Goal: Information Seeking & Learning: Understand process/instructions

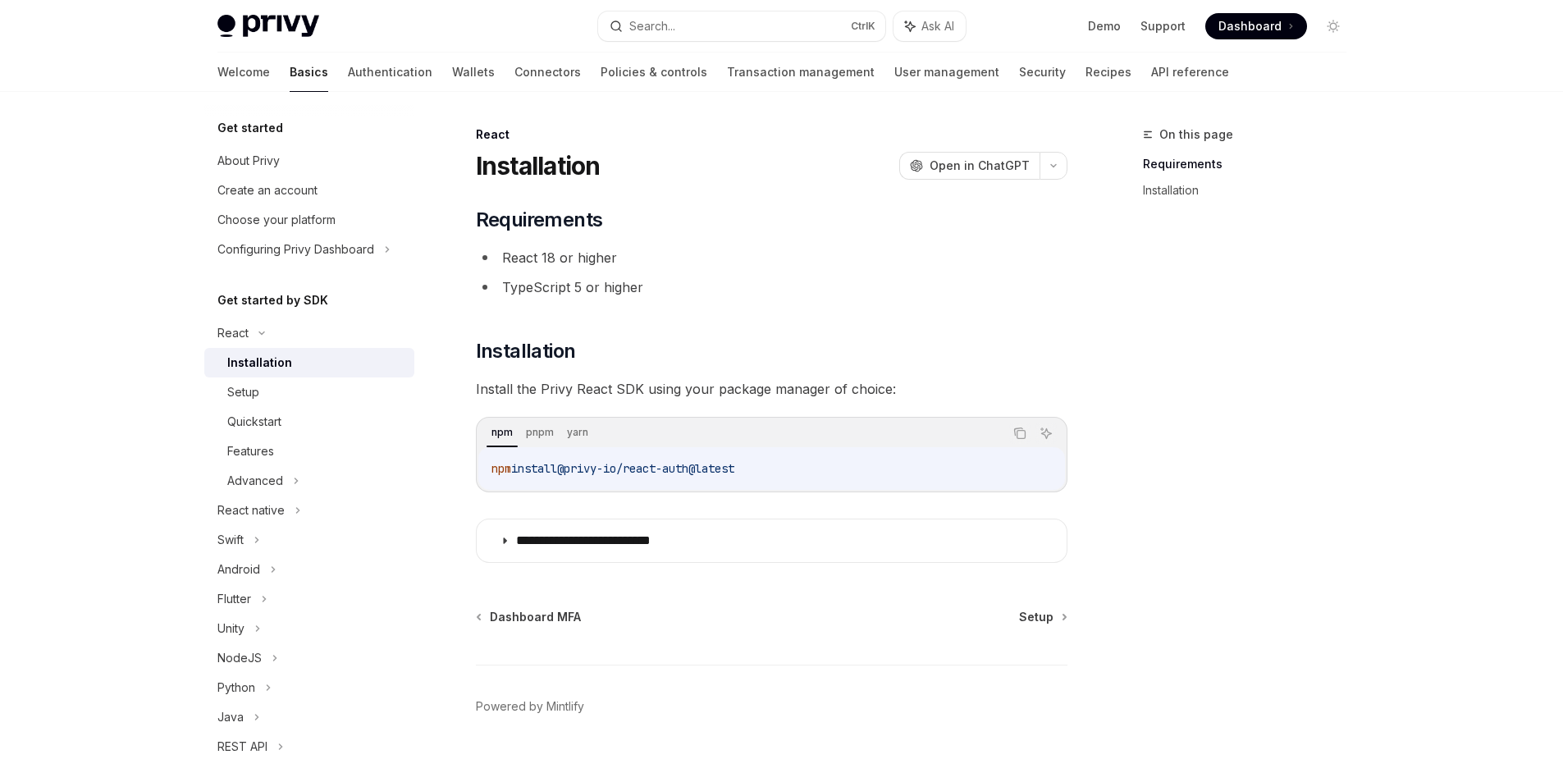
click at [267, 33] on img at bounding box center [268, 26] width 102 height 23
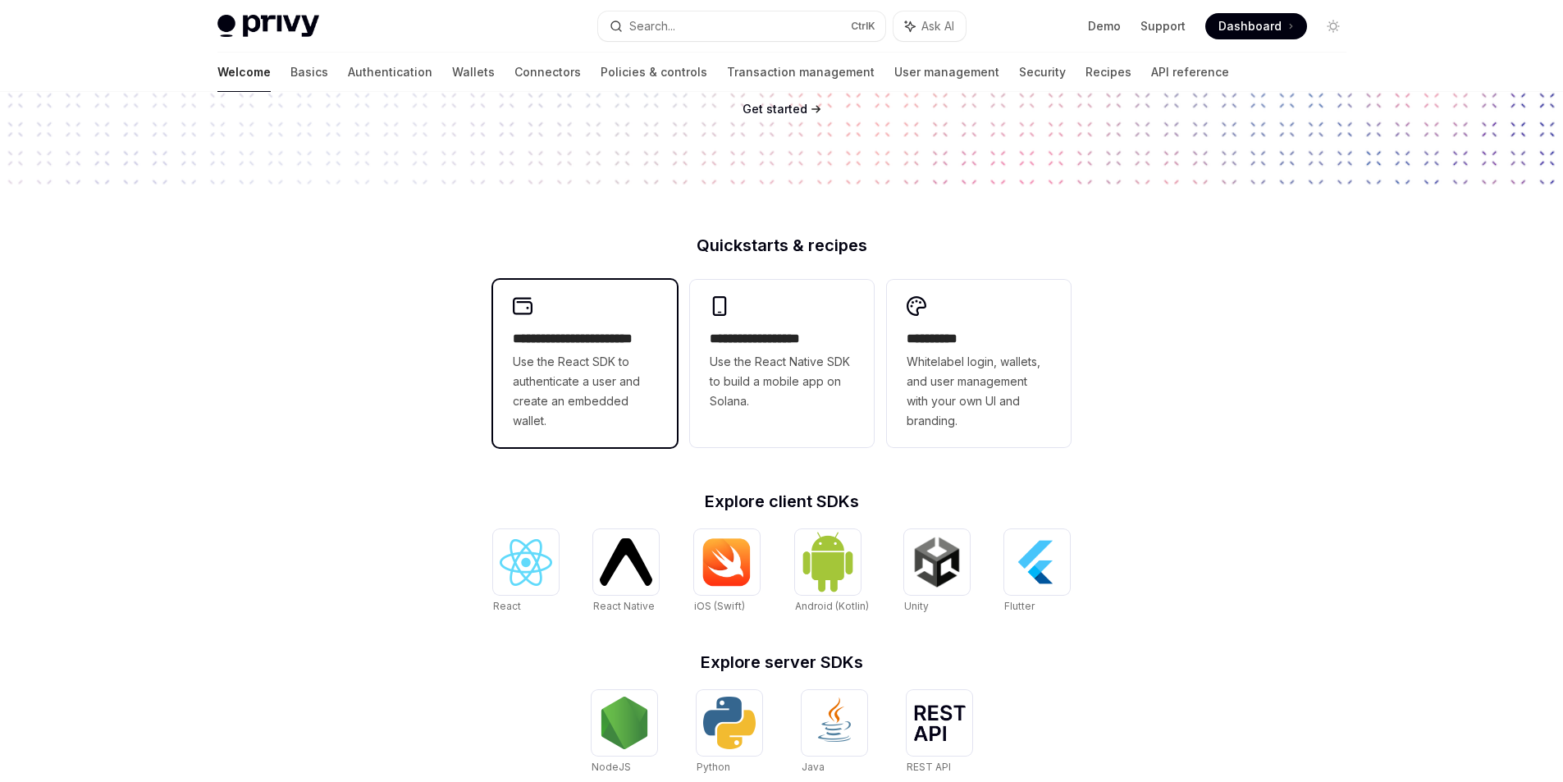
scroll to position [410, 0]
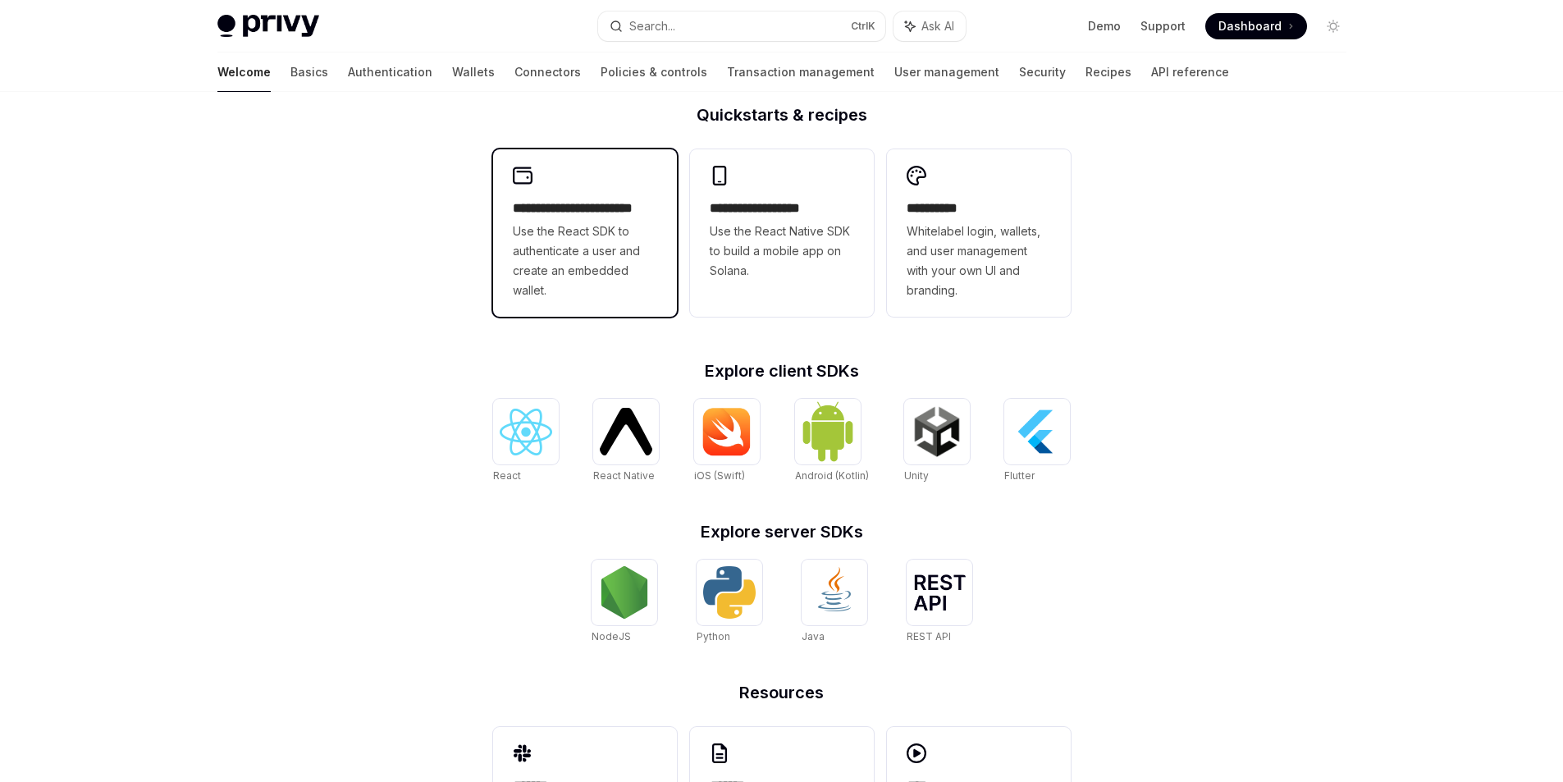
click at [570, 193] on div "**********" at bounding box center [585, 232] width 184 height 167
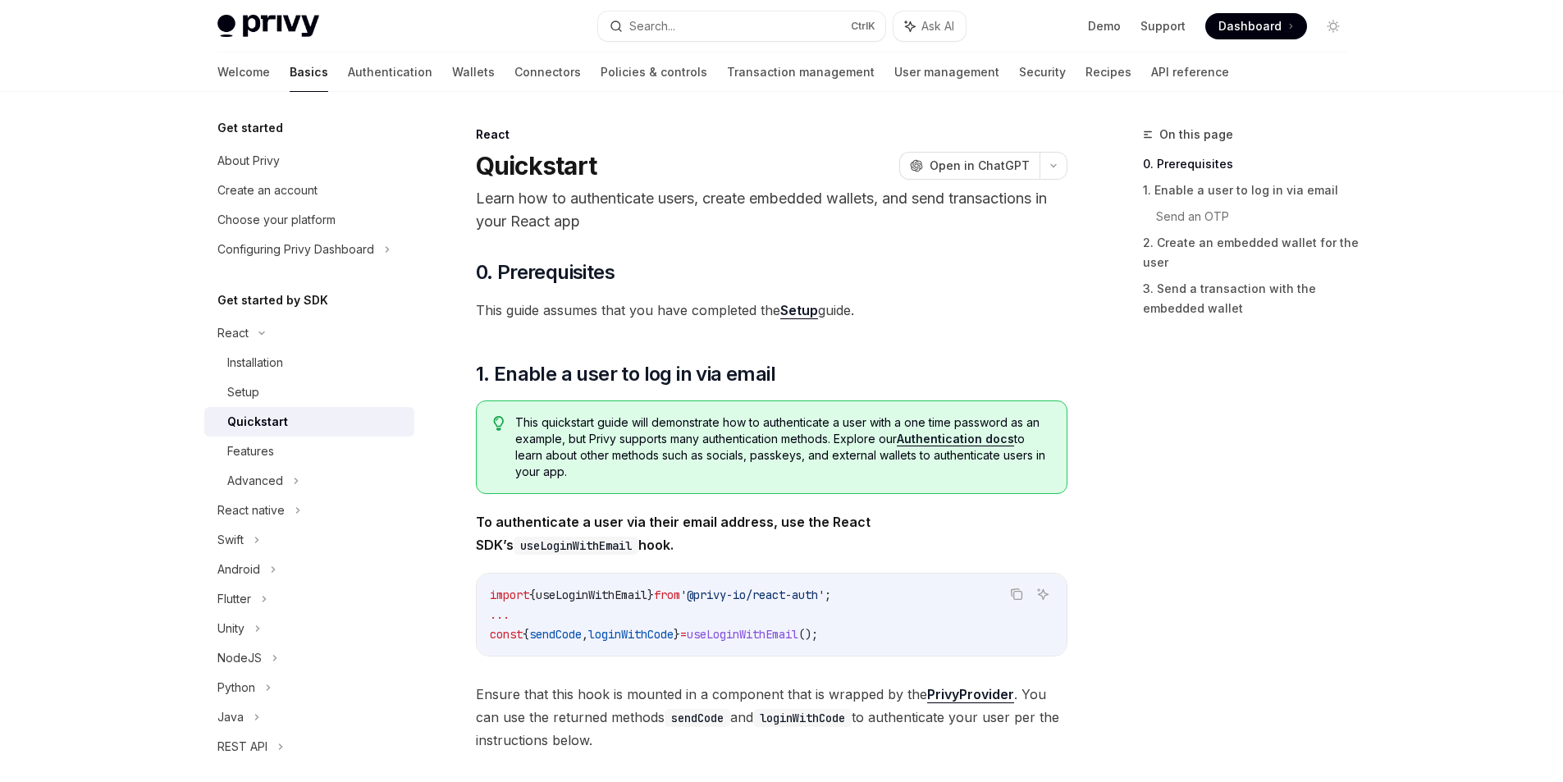
click at [1234, 29] on span "Dashboard" at bounding box center [1249, 26] width 63 height 16
click at [279, 30] on img at bounding box center [268, 26] width 102 height 23
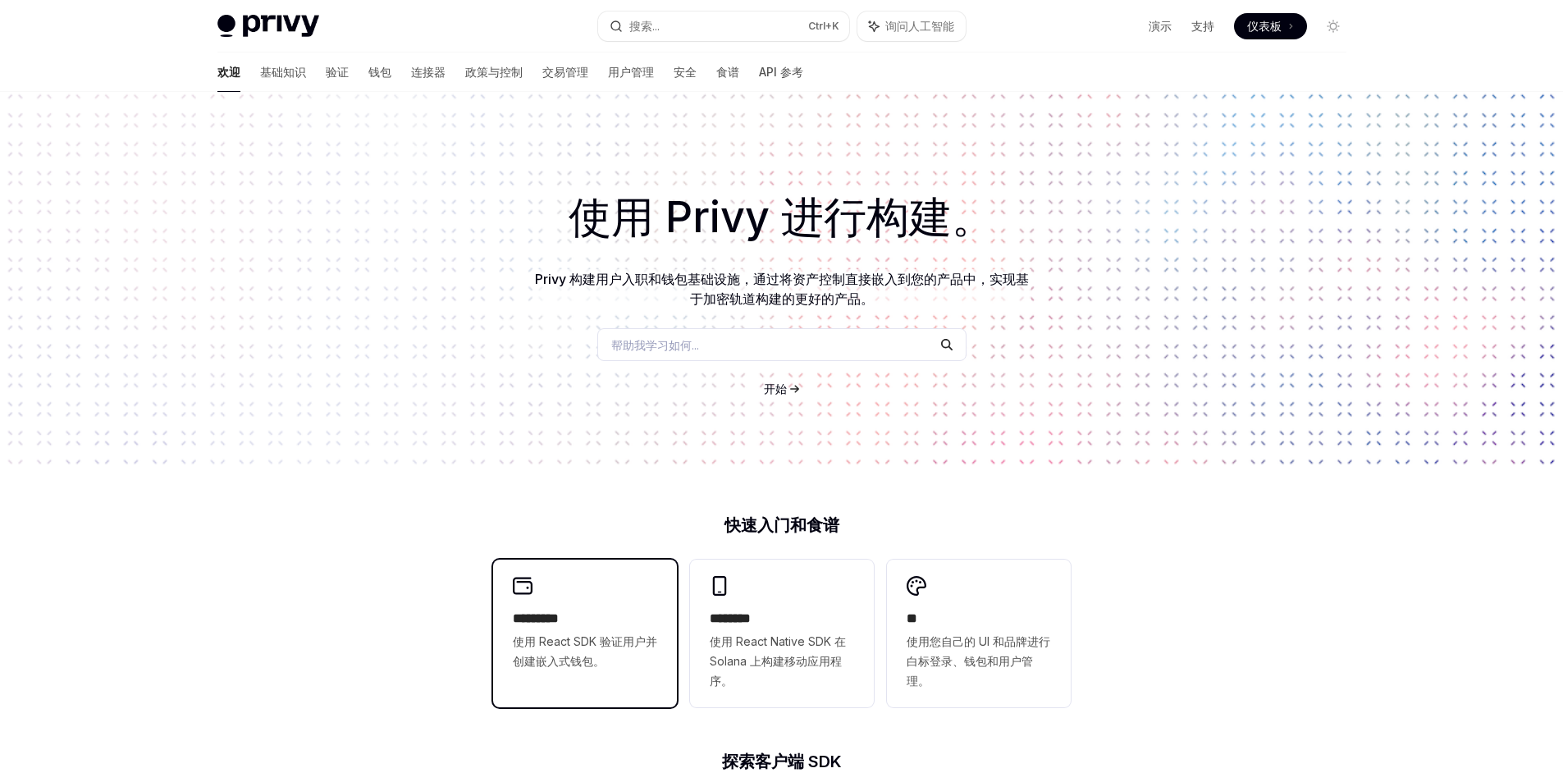
click at [564, 586] on div "********* 使用 React SDK 验证用户并创建嵌入式钱包。" at bounding box center [585, 623] width 184 height 128
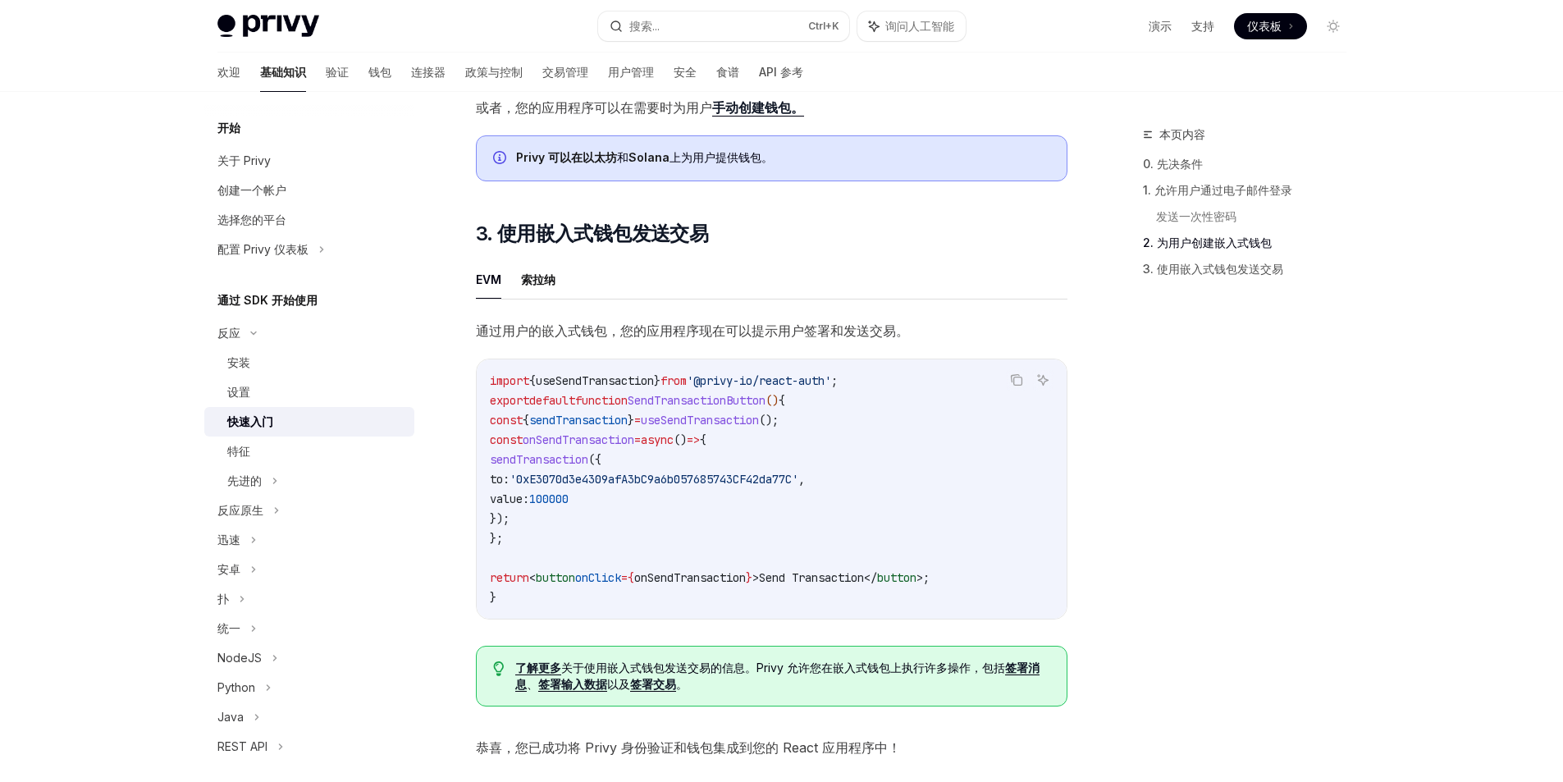
scroll to position [1198, 0]
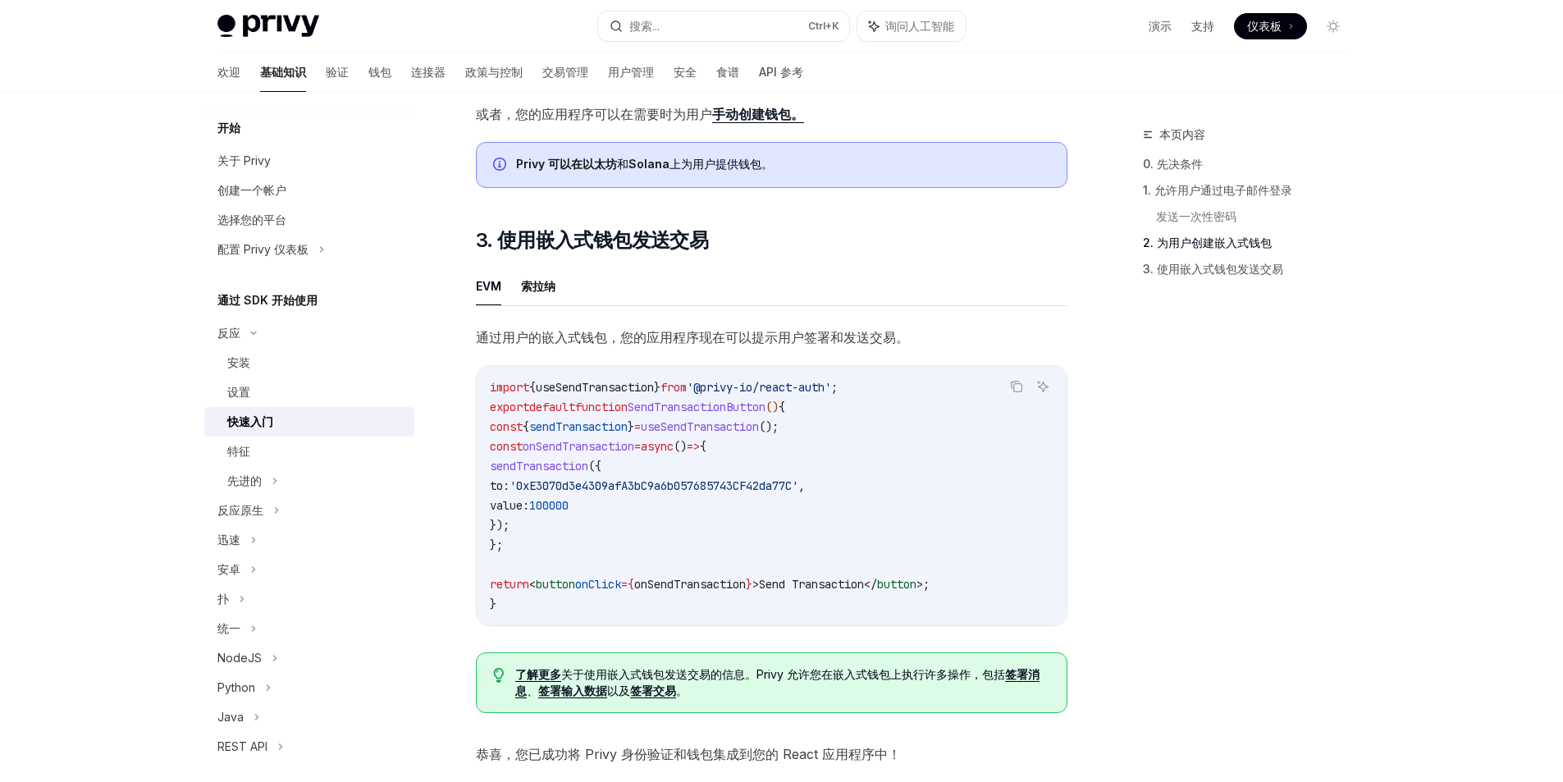
click at [660, 395] on span "}" at bounding box center [657, 387] width 7 height 15
click at [765, 414] on span "SendTransactionButton" at bounding box center [696, 406] width 138 height 15
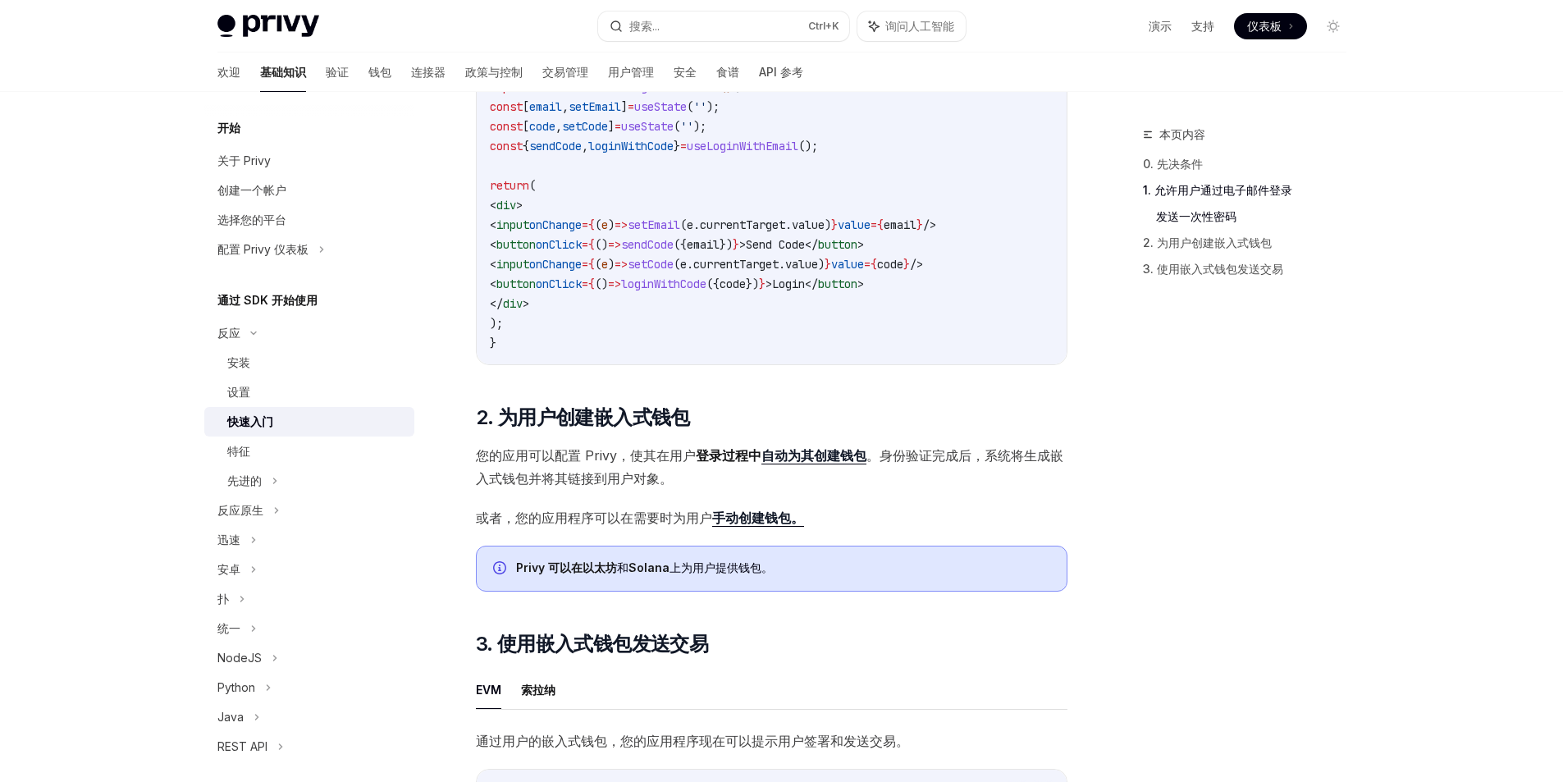
scroll to position [788, 0]
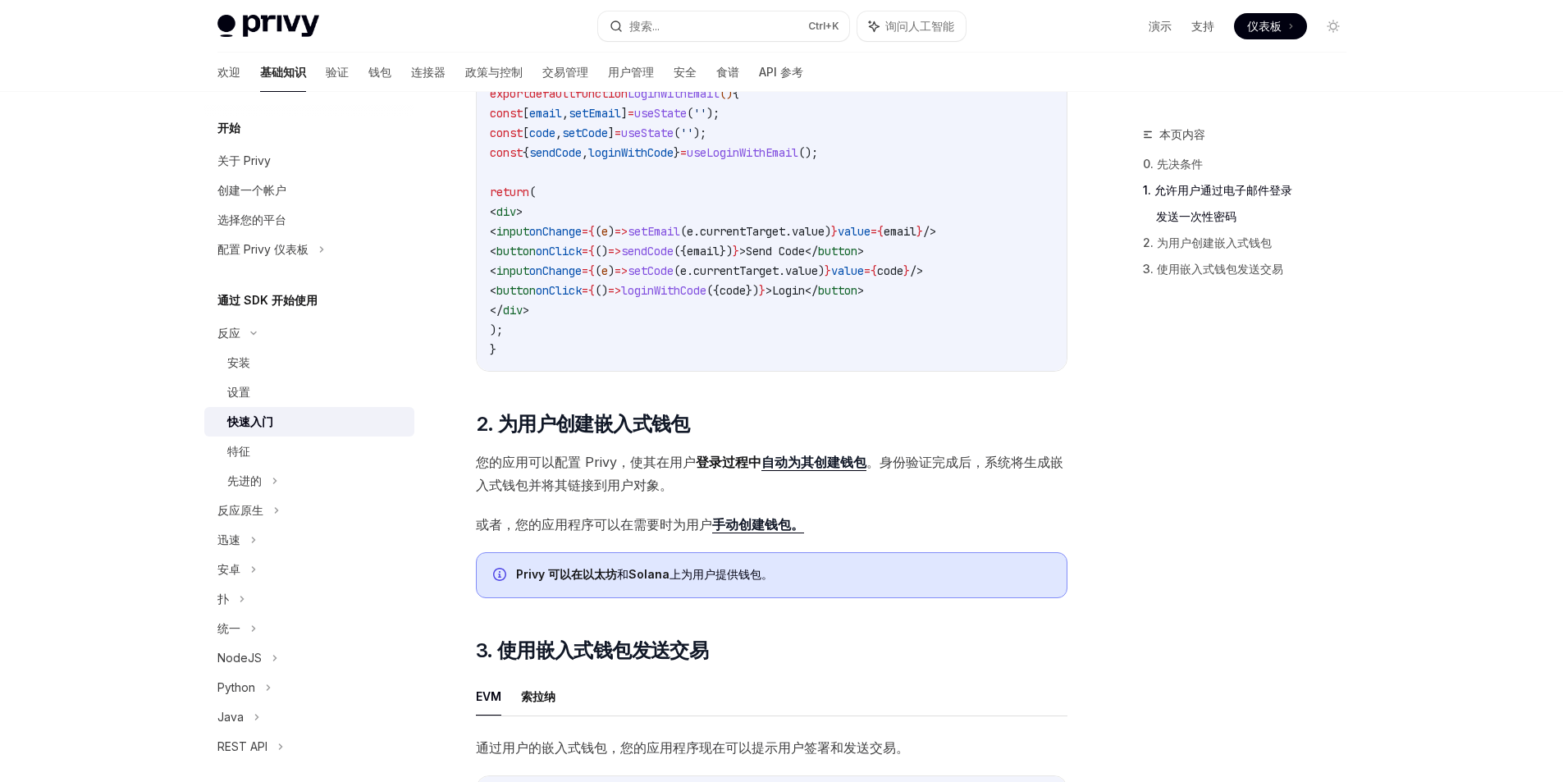
click at [749, 532] on font "创建钱包。" at bounding box center [771, 524] width 66 height 16
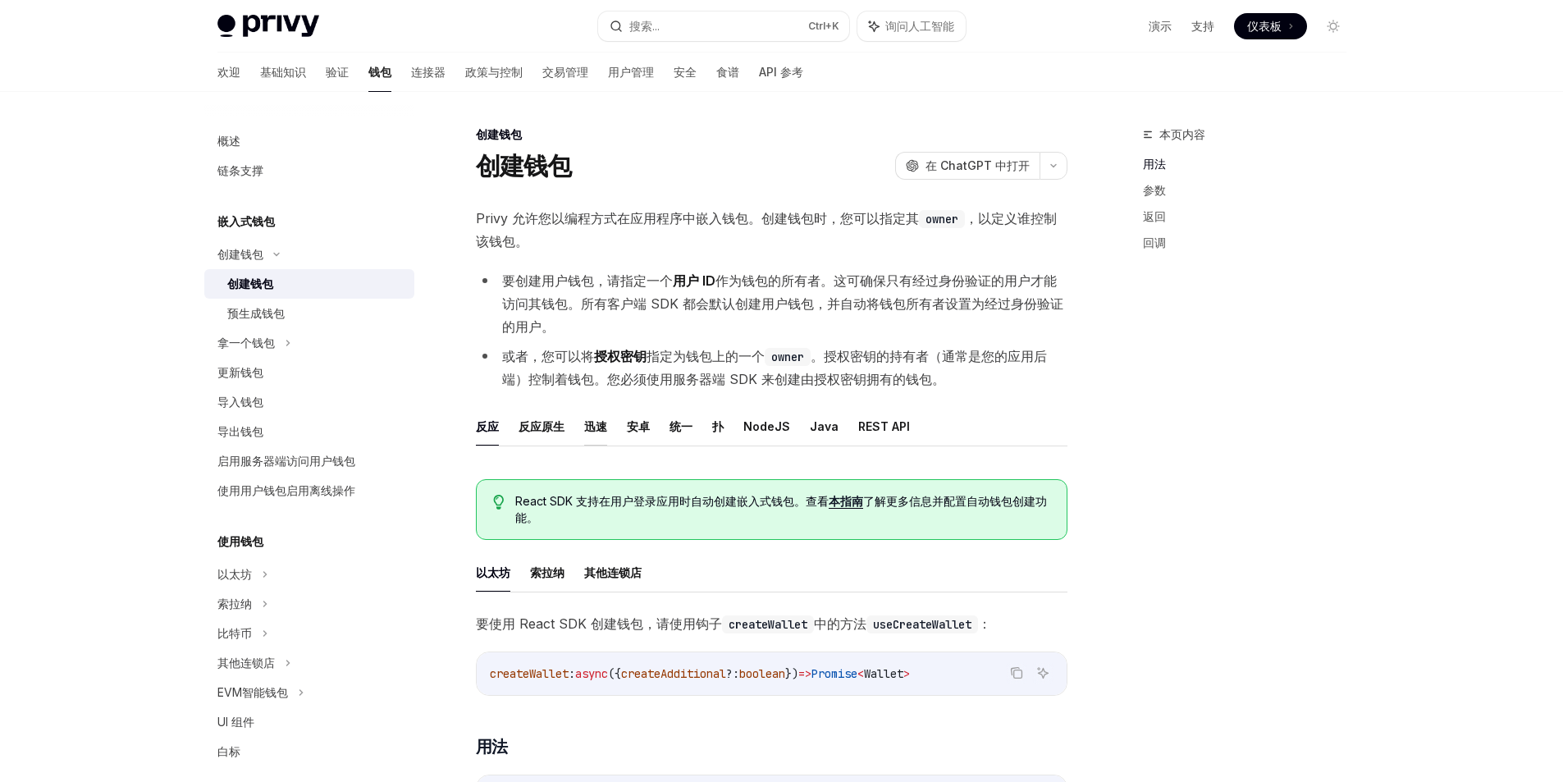
type textarea "*"
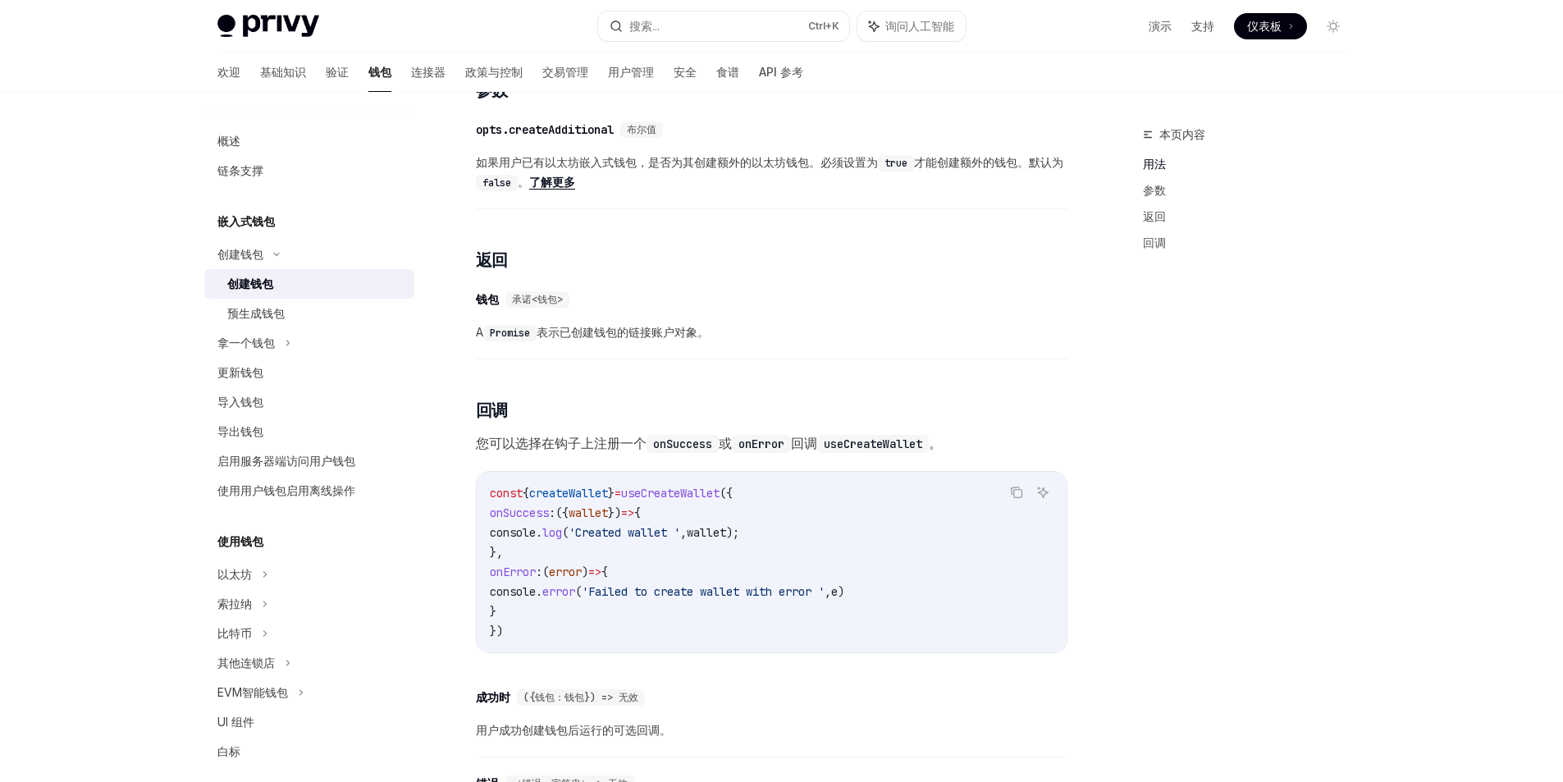
scroll to position [796, 0]
